Goal: Task Accomplishment & Management: Manage account settings

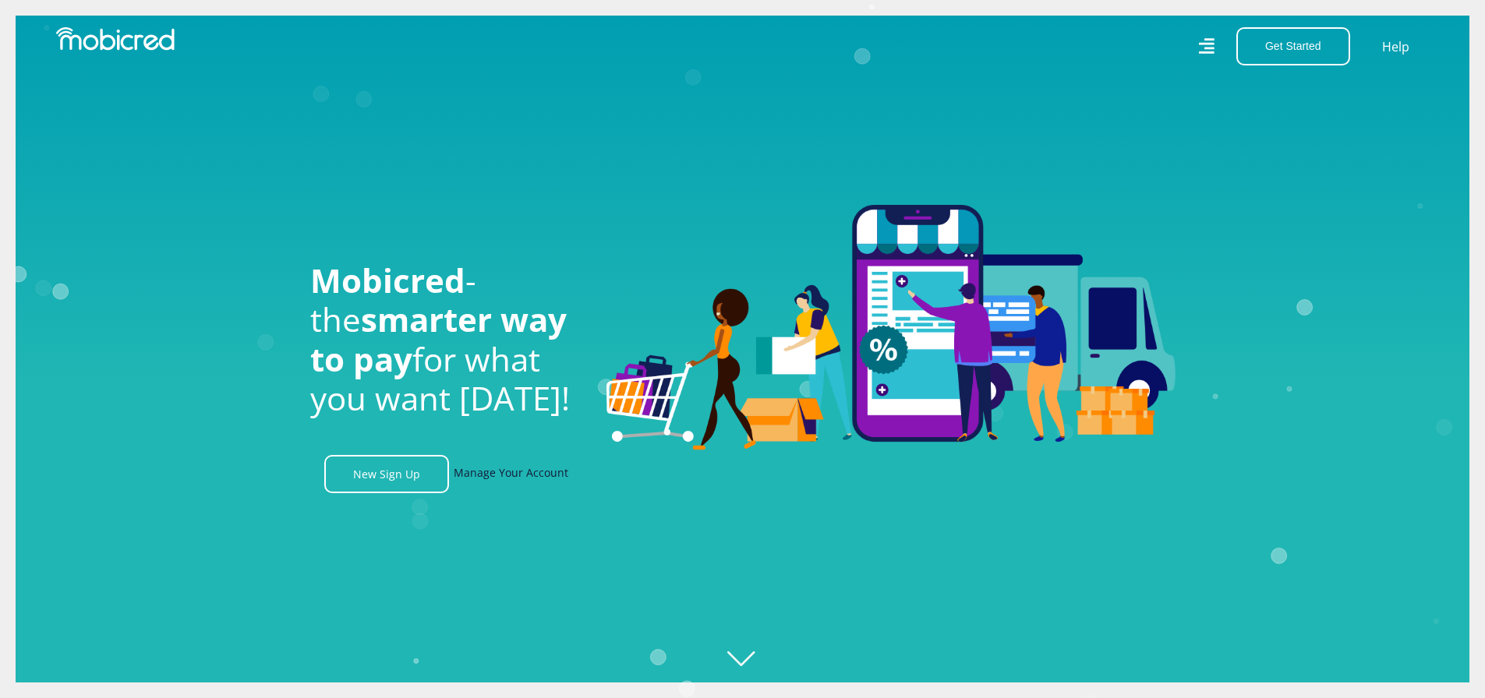
click at [499, 486] on link "Manage Your Account" at bounding box center [511, 474] width 115 height 38
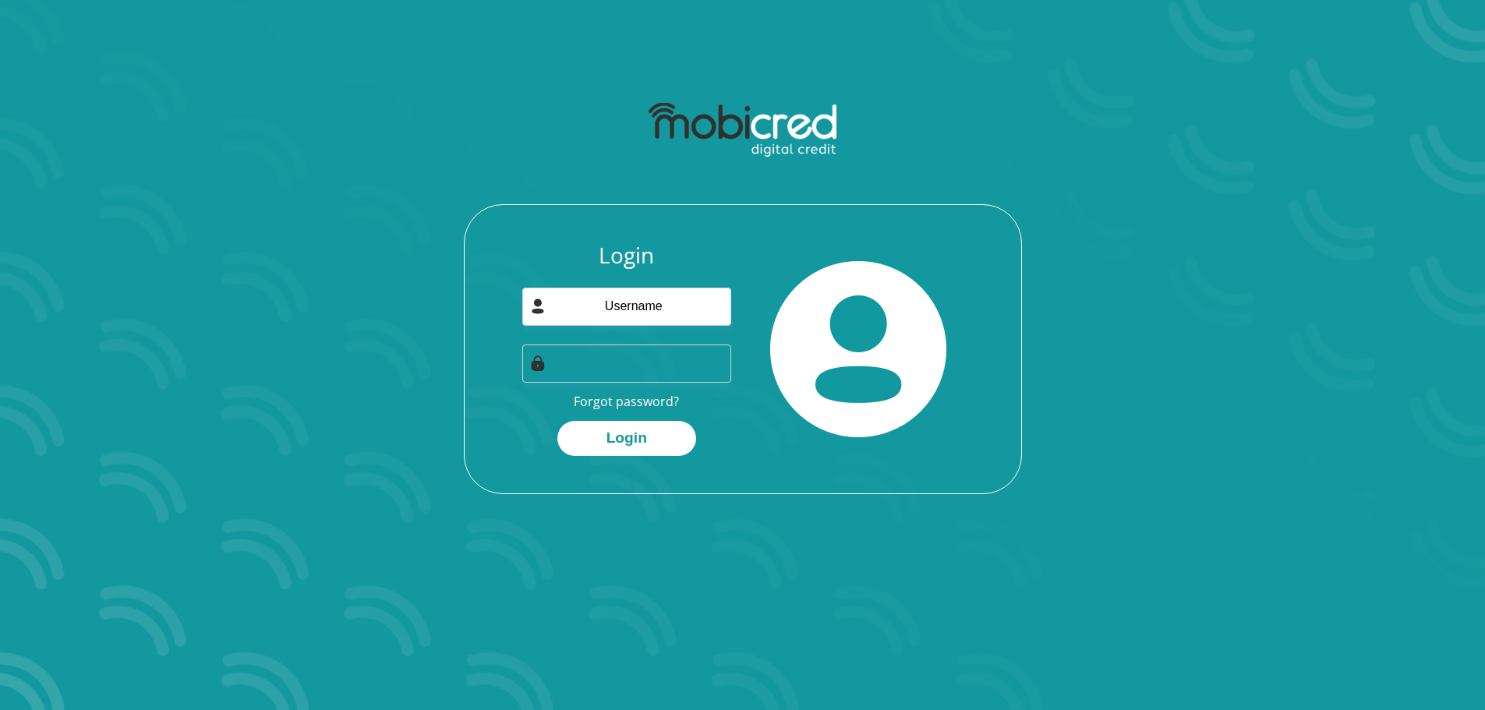
click at [662, 326] on div "Login Forgot password? Login" at bounding box center [627, 349] width 232 height 214
click at [661, 317] on input "email" at bounding box center [626, 307] width 209 height 38
click at [722, 313] on input "email" at bounding box center [626, 307] width 209 height 38
type input "Dewald.Schlemmer@andBeyond.com"
